Goal: Check status: Check status

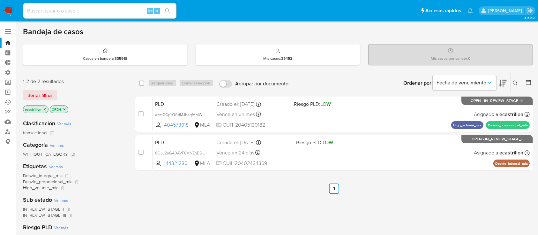
click at [45, 9] on input at bounding box center [99, 11] width 153 height 8
paste input "1805695143"
type input "1805695143"
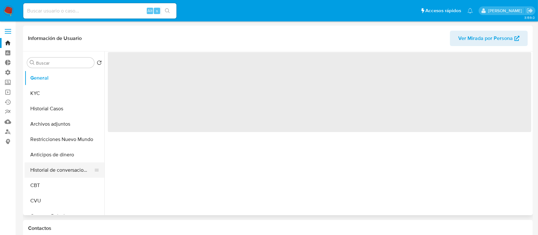
click at [36, 162] on button "Historial de conversaciones" at bounding box center [62, 169] width 75 height 15
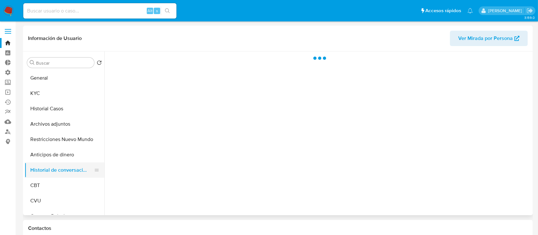
select select "10"
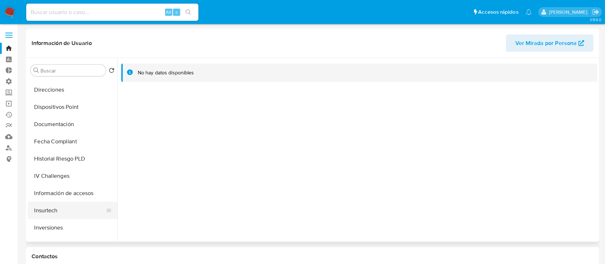
scroll to position [170, 0]
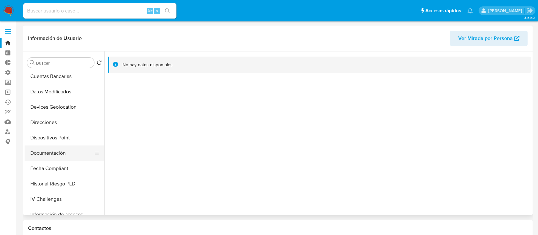
click at [46, 149] on button "Documentación" at bounding box center [62, 152] width 75 height 15
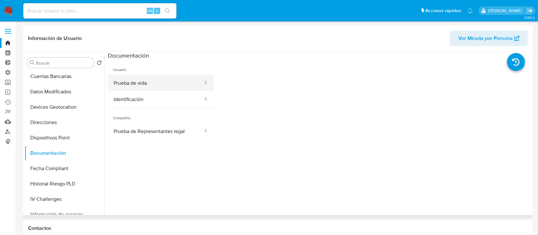
click at [187, 88] on button "Prueba de vida" at bounding box center [156, 83] width 96 height 16
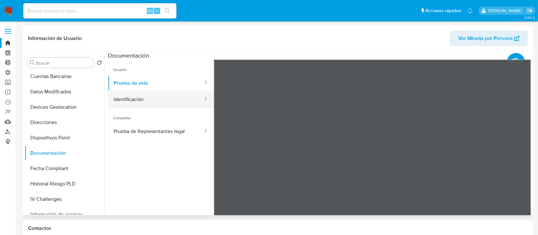
click at [171, 101] on button "Identificación" at bounding box center [156, 99] width 96 height 16
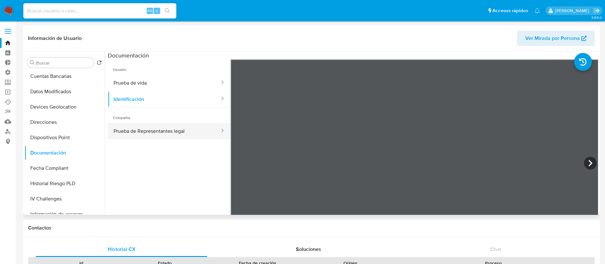
click at [147, 132] on button "Prueba de Representantes legal" at bounding box center [164, 131] width 113 height 16
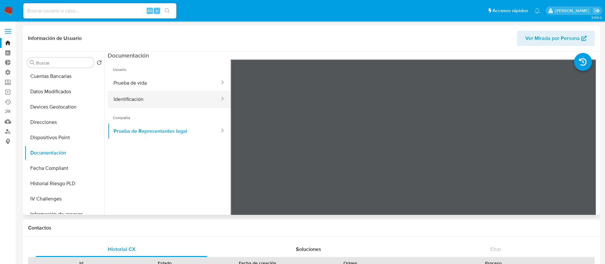
click at [192, 97] on button "Identificación" at bounding box center [164, 99] width 113 height 16
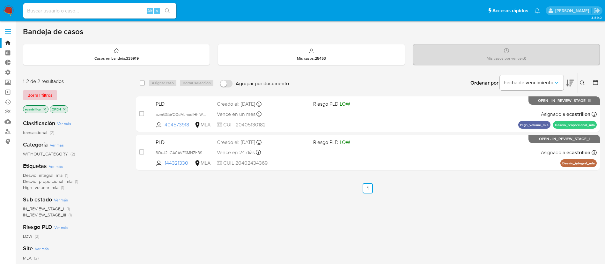
click at [46, 97] on span "Borrar filtros" at bounding box center [39, 95] width 25 height 9
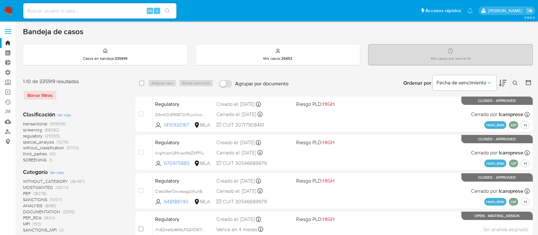
click at [306, 32] on div "Bandeja de casos" at bounding box center [278, 32] width 510 height 10
click at [8, 29] on span at bounding box center [8, 29] width 6 height 1
click at [0, 0] on input "checkbox" at bounding box center [0, 0] width 0 height 0
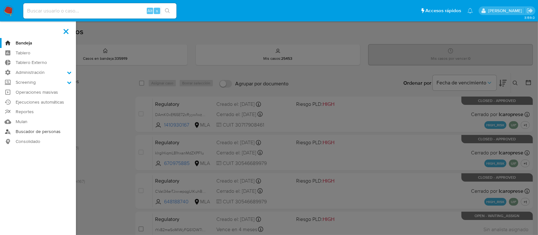
click at [38, 127] on link "Buscador de personas" at bounding box center [38, 131] width 76 height 10
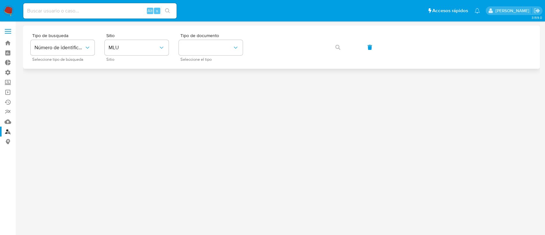
click at [170, 34] on div "Tipo de busqueda Número de identificación Seleccione tipo de búsqueda Sitio MLU…" at bounding box center [281, 47] width 501 height 28
click at [151, 46] on span "MLU" at bounding box center [133, 47] width 50 height 6
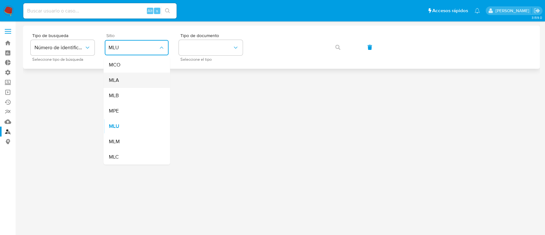
click at [138, 77] on div "MLA" at bounding box center [134, 79] width 52 height 15
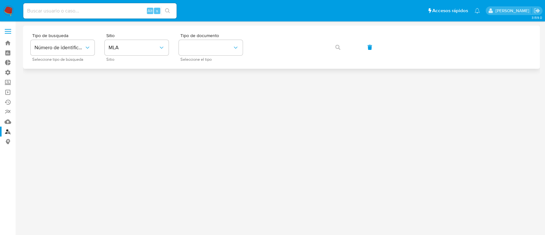
click at [173, 59] on div "Tipo de busqueda Número de identificación Seleccione tipo de búsqueda Sitio MLA…" at bounding box center [281, 47] width 501 height 28
click at [186, 50] on button "identificationType" at bounding box center [211, 47] width 64 height 15
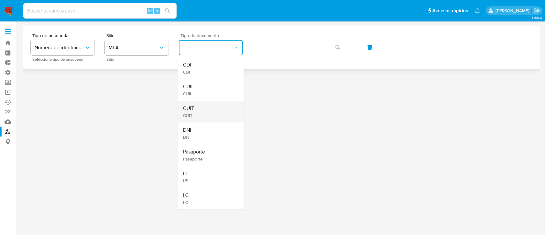
click at [193, 112] on div "CUIT CUIT" at bounding box center [188, 111] width 11 height 13
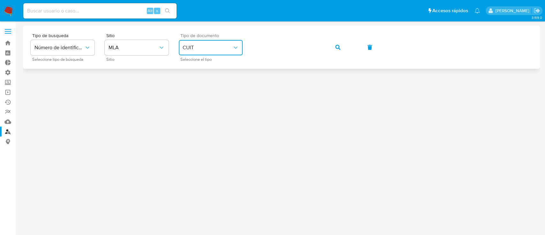
click at [333, 45] on button "button" at bounding box center [338, 47] width 22 height 15
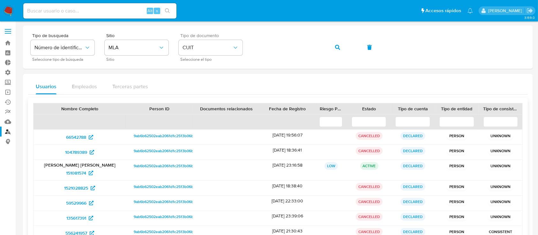
click at [167, 137] on span "9ab6b62502eab2061d1c2513b06bef98" at bounding box center [168, 136] width 68 height 8
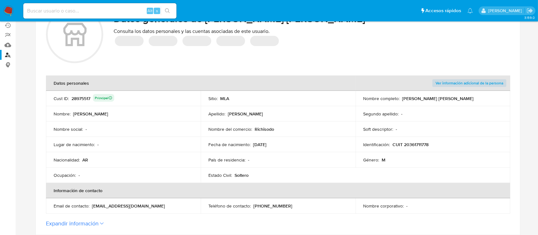
scroll to position [170, 0]
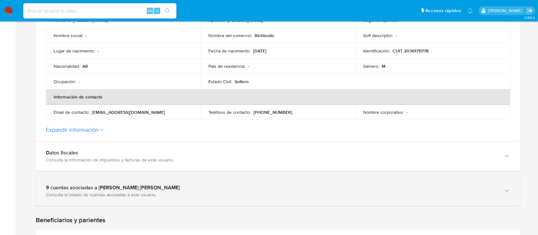
click at [98, 196] on div "Consulta el listado de cuentas asociadas a este usuario." at bounding box center [271, 194] width 451 height 6
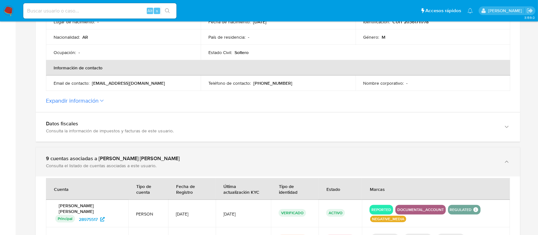
scroll to position [212, 0]
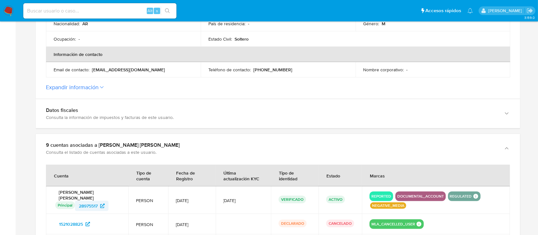
click at [88, 203] on span "28975517" at bounding box center [88, 205] width 19 height 10
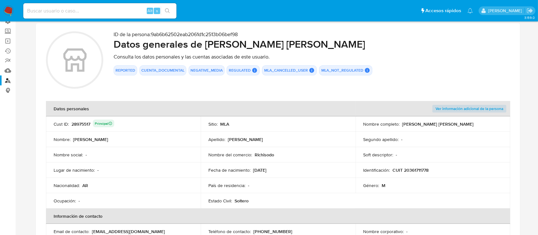
scroll to position [0, 0]
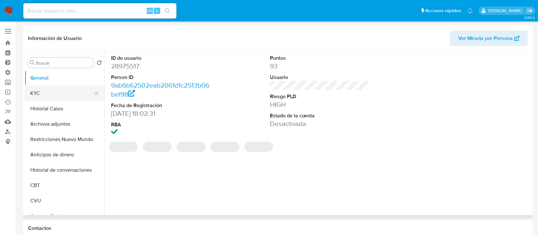
click at [62, 97] on button "KYC" at bounding box center [62, 93] width 75 height 15
select select "10"
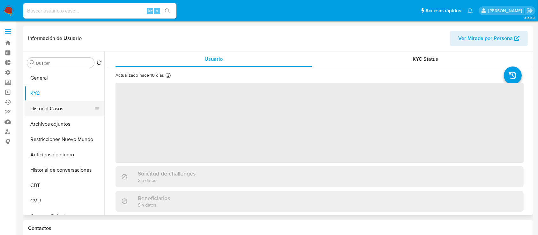
click at [62, 106] on button "Historial Casos" at bounding box center [62, 108] width 75 height 15
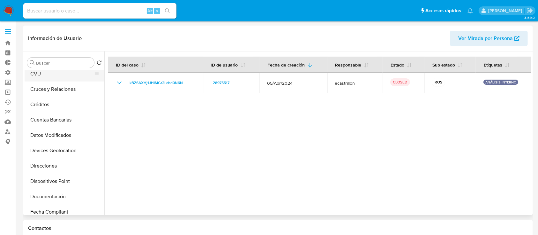
scroll to position [128, 0]
click at [53, 195] on button "Documentación" at bounding box center [62, 195] width 75 height 15
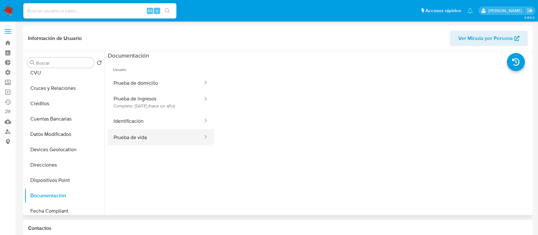
click at [162, 137] on button "Prueba de vida" at bounding box center [156, 137] width 96 height 16
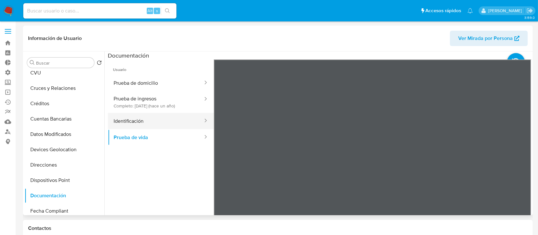
click at [177, 119] on button "Identificación" at bounding box center [156, 121] width 96 height 16
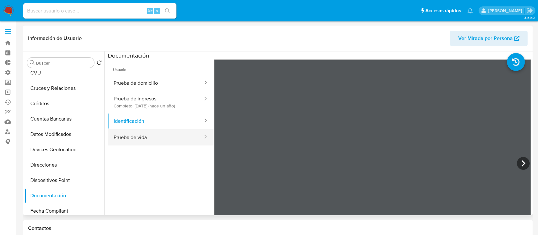
click at [174, 141] on button "Prueba de vida" at bounding box center [156, 137] width 96 height 16
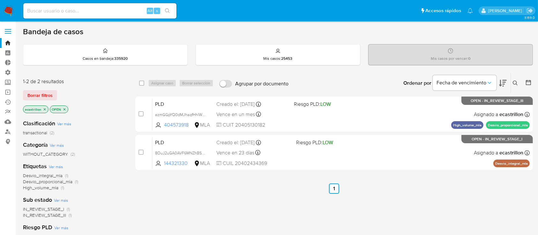
click at [115, 9] on input at bounding box center [99, 11] width 153 height 8
paste input "PNj7pKhdeu9Op7Qs4UywuY95"
type input "PNj7pKhdeu9Op7Qs4UywuY95"
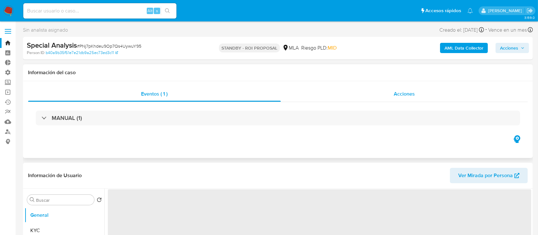
click at [413, 95] on span "Acciones" at bounding box center [404, 93] width 21 height 7
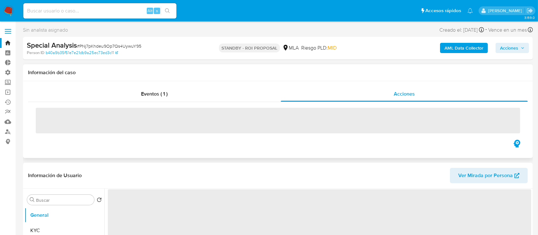
select select "10"
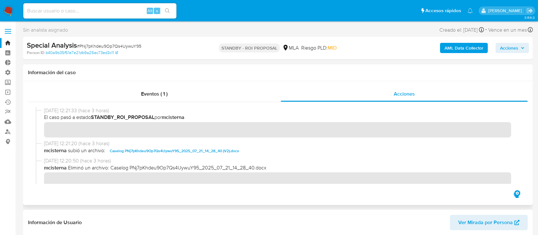
click at [148, 153] on span "Caselog PNj7pKhdeu9Op7Qs4UywuY95_2025_07_21_14_28_40 (V2).docx" at bounding box center [174, 151] width 129 height 8
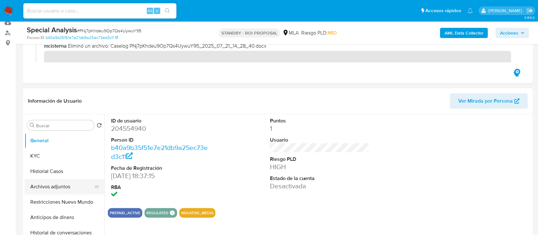
scroll to position [101, 0]
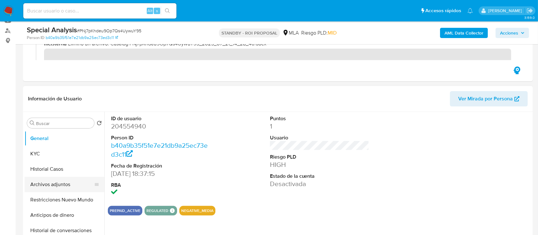
click at [59, 182] on button "Archivos adjuntos" at bounding box center [62, 183] width 75 height 15
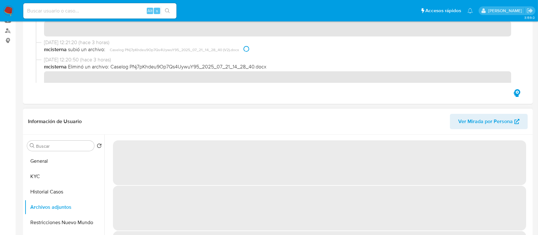
scroll to position [0, 0]
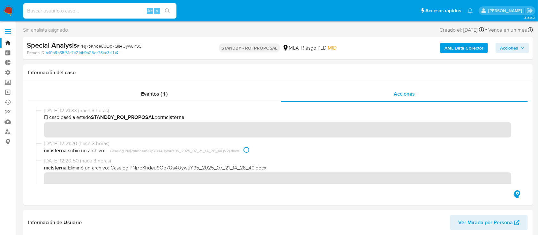
click at [111, 9] on input at bounding box center [99, 11] width 153 height 8
paste input "5flhGaeyEyyeGazVKVAYjMd5"
type input "5flhGaeyEyyeGazVKVAYjMd5"
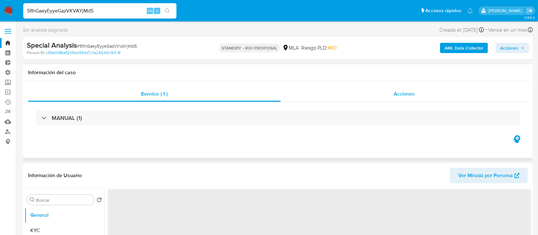
click at [384, 91] on div "Acciones" at bounding box center [404, 93] width 247 height 15
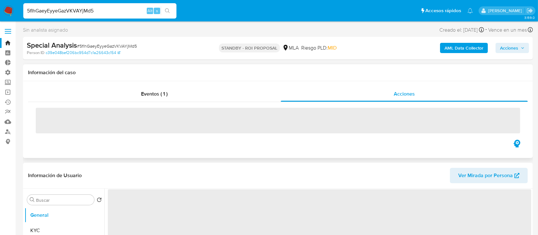
select select "10"
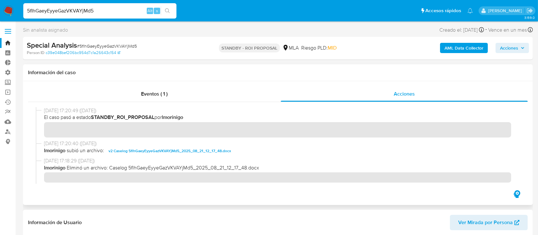
click at [125, 147] on span "v2 Caselog 5flhGaeyEyyeGazVKVAYjMd5_2025_08_21_12_17_48.docx" at bounding box center [169, 151] width 123 height 8
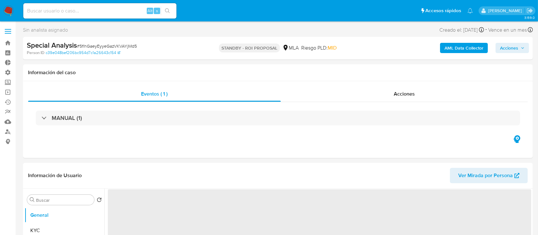
select select "10"
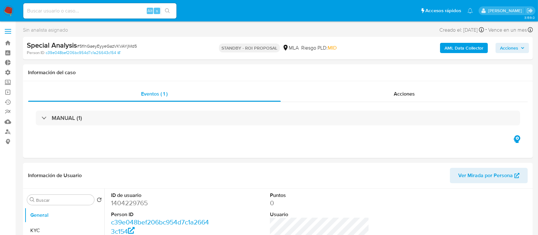
click at [77, 12] on input at bounding box center [99, 11] width 153 height 8
paste input "20138281656"
type input "20138281656"
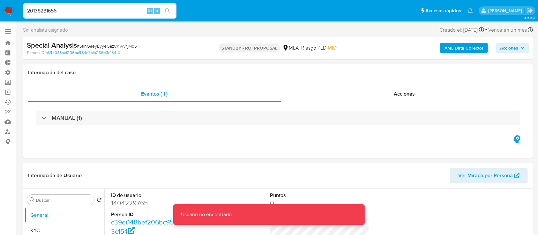
click at [165, 10] on icon "search-icon" at bounding box center [167, 10] width 5 height 5
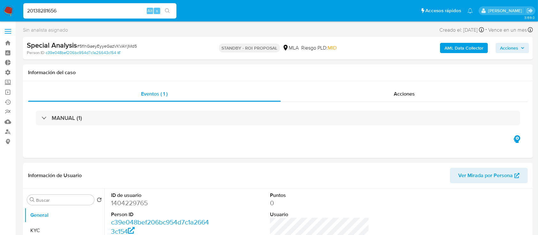
click at [78, 13] on input "20138281656" at bounding box center [99, 11] width 153 height 8
click at [172, 9] on button "search-icon" at bounding box center [167, 10] width 13 height 9
click at [91, 15] on div "20138281656 Alt s" at bounding box center [99, 10] width 153 height 15
click at [94, 9] on input "20138281656" at bounding box center [99, 11] width 153 height 8
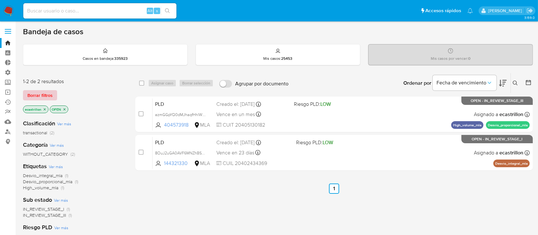
click at [39, 91] on span "Borrar filtros" at bounding box center [39, 95] width 25 height 9
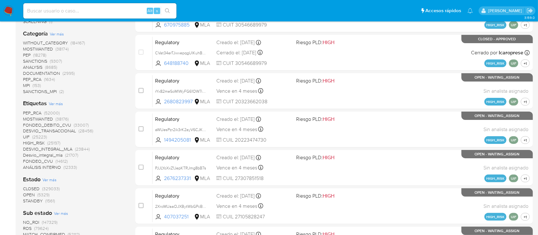
scroll to position [170, 0]
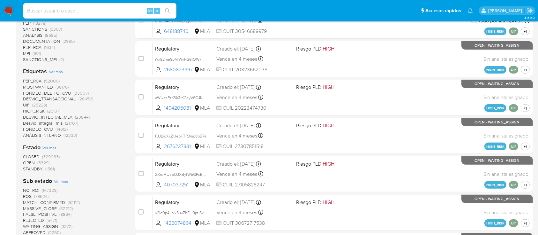
click at [27, 164] on span "OPEN" at bounding box center [29, 162] width 12 height 6
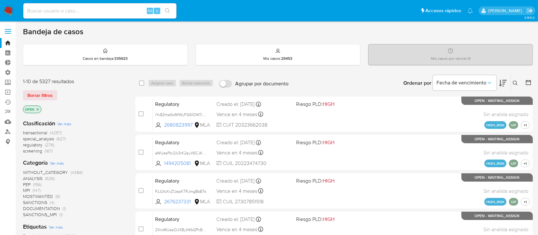
click at [40, 131] on span "transactional" at bounding box center [35, 132] width 24 height 6
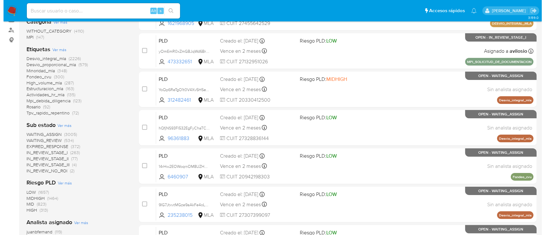
scroll to position [170, 0]
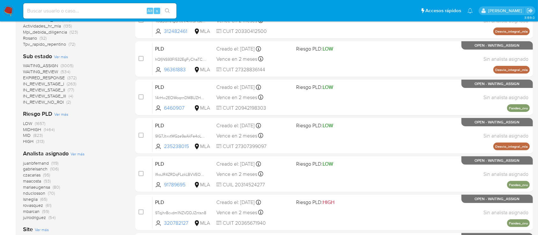
click at [72, 151] on span "Ver más" at bounding box center [78, 154] width 14 height 6
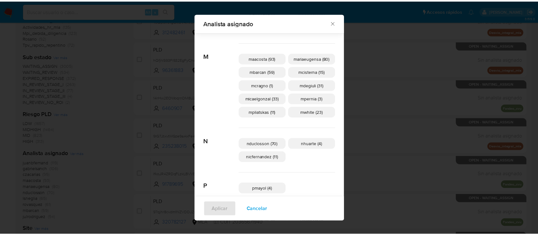
scroll to position [208, 0]
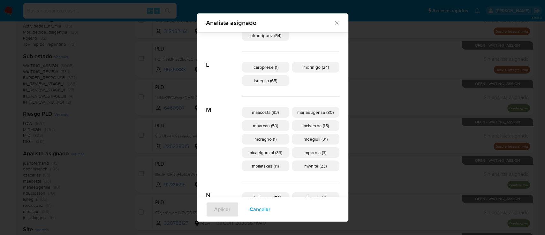
click at [295, 117] on p "mariaeugensa (80)" at bounding box center [316, 112] width 48 height 11
click at [299, 109] on span "mariaeugensa (80)" at bounding box center [315, 112] width 38 height 6
click at [302, 125] on span "mcisterna (15)" at bounding box center [315, 125] width 26 height 6
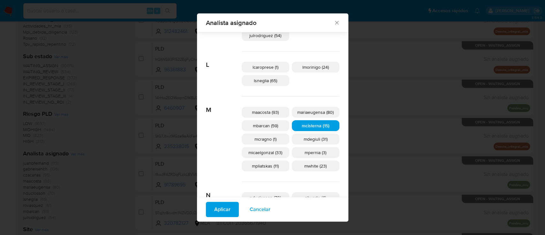
click at [233, 209] on button "Aplicar" at bounding box center [222, 208] width 33 height 15
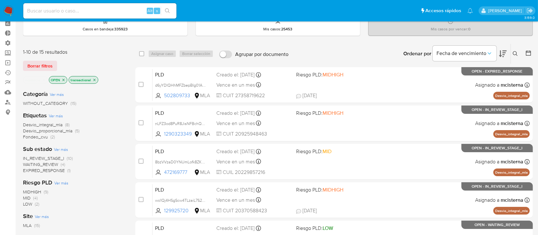
scroll to position [42, 0]
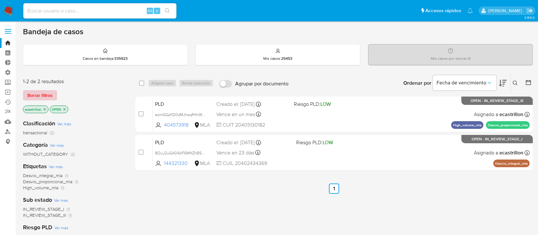
click at [39, 93] on span "Borrar filtros" at bounding box center [39, 95] width 25 height 9
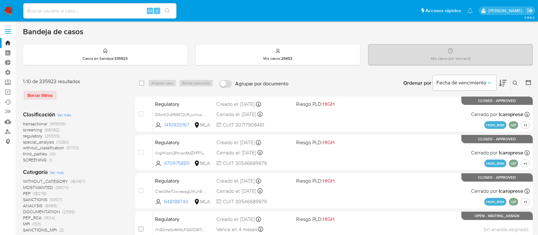
click at [45, 92] on div "Borrar filtros" at bounding box center [74, 95] width 102 height 10
click at [30, 124] on span "transactional" at bounding box center [35, 123] width 24 height 6
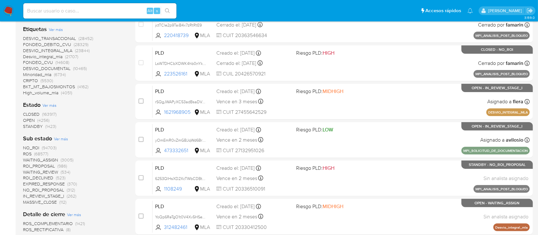
scroll to position [170, 0]
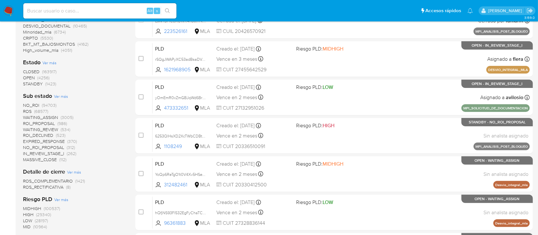
click at [39, 78] on span "(4256)" at bounding box center [43, 77] width 12 height 6
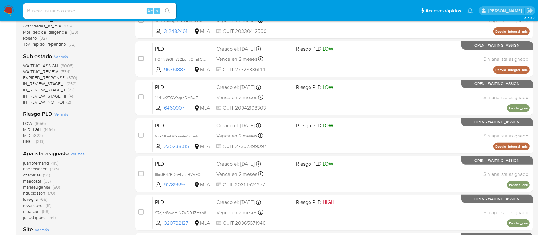
scroll to position [255, 0]
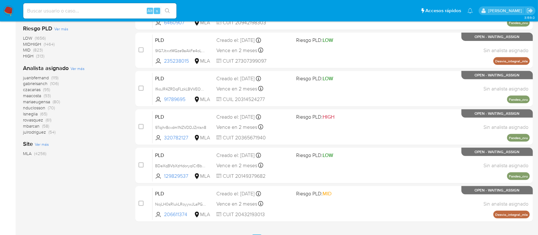
click at [46, 77] on span "juanbfernand" at bounding box center [36, 77] width 26 height 6
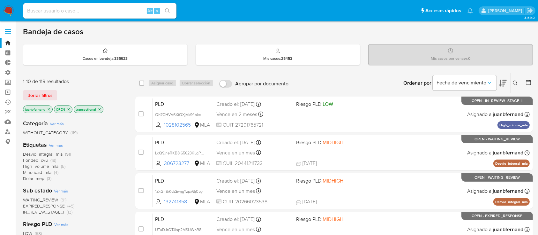
click at [69, 109] on icon "close-filter" at bounding box center [69, 109] width 4 height 4
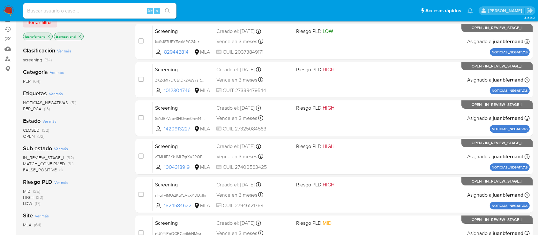
scroll to position [42, 0]
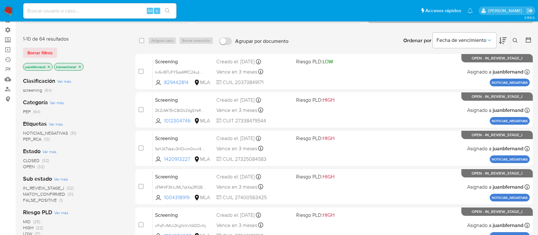
click at [50, 65] on icon "close-filter" at bounding box center [49, 66] width 2 height 2
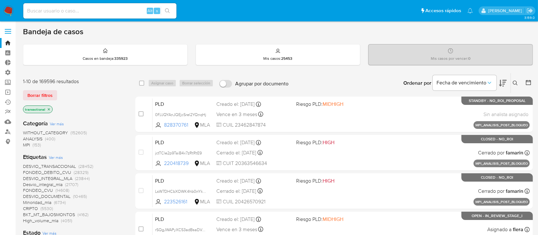
click at [50, 108] on icon "close-filter" at bounding box center [49, 109] width 4 height 4
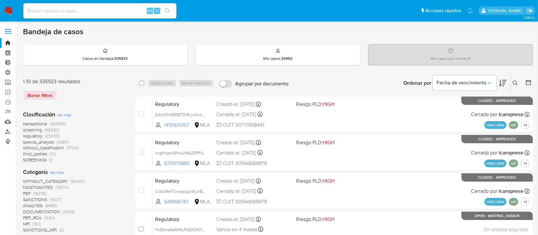
scroll to position [128, 0]
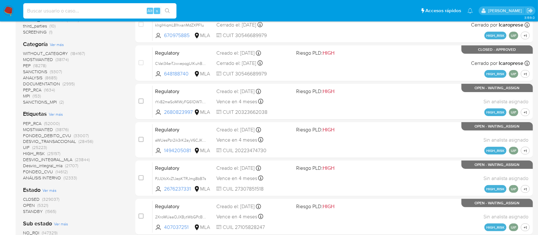
click at [128, 10] on input at bounding box center [99, 11] width 153 height 8
paste input "9WNnbd0NxjPGmUU50iFZrRSt"
type input "9WNnbd0NxjPGmUU50iFZrRSt"
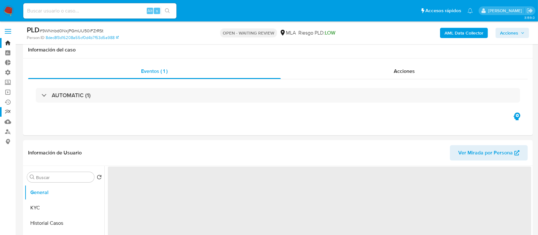
scroll to position [128, 0]
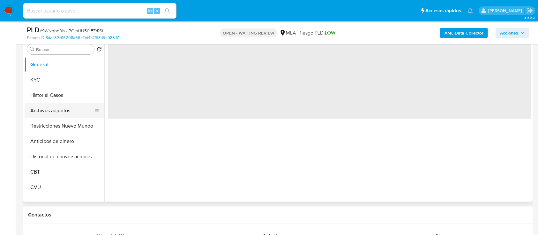
select select "10"
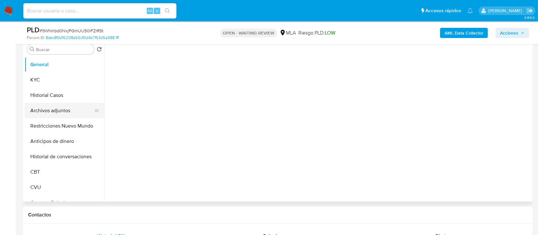
click at [26, 110] on button "Archivos adjuntos" at bounding box center [62, 110] width 75 height 15
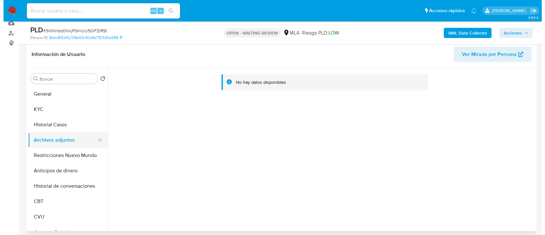
scroll to position [85, 0]
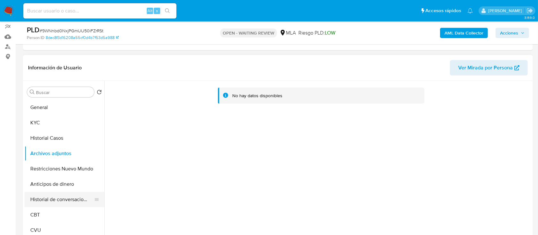
click at [69, 201] on button "Historial de conversaciones" at bounding box center [62, 198] width 75 height 15
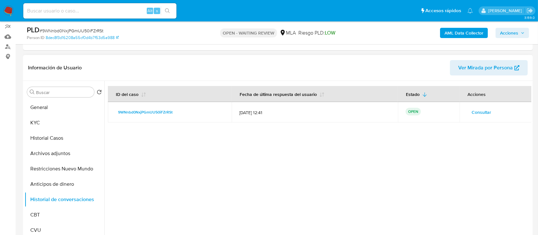
drag, startPoint x: 482, startPoint y: 111, endPoint x: 479, endPoint y: 112, distance: 3.2
click at [479, 112] on span "Consultar" at bounding box center [481, 112] width 19 height 9
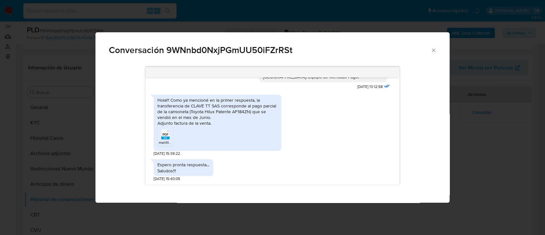
scroll to position [1598, 0]
click at [170, 140] on div "PDF PDF" at bounding box center [165, 133] width 13 height 12
